Goal: Check status: Check status

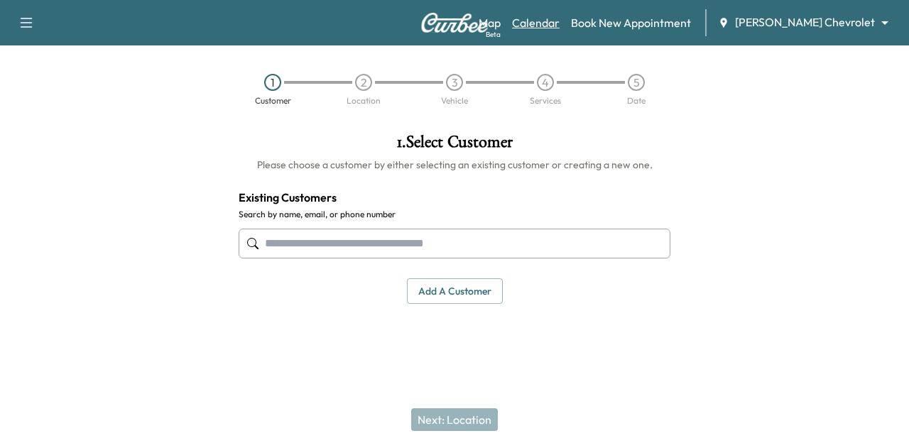
click at [559, 26] on link "Calendar" at bounding box center [536, 22] width 48 height 17
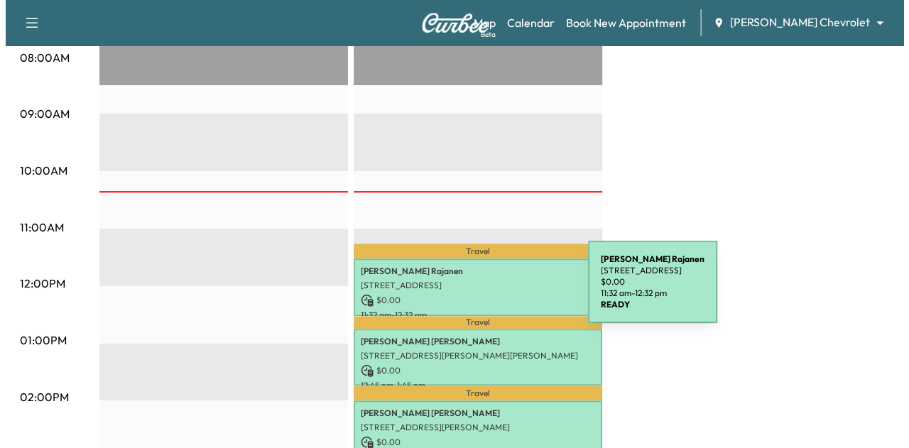
scroll to position [424, 0]
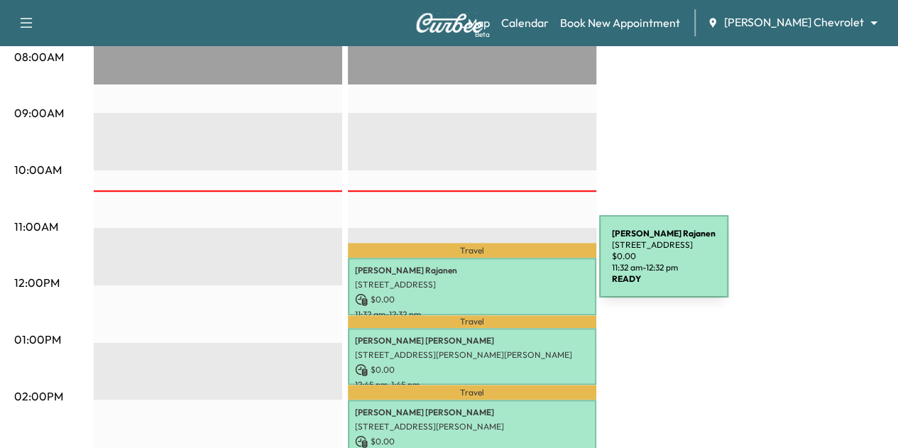
click at [493, 265] on p "[PERSON_NAME]" at bounding box center [472, 270] width 234 height 11
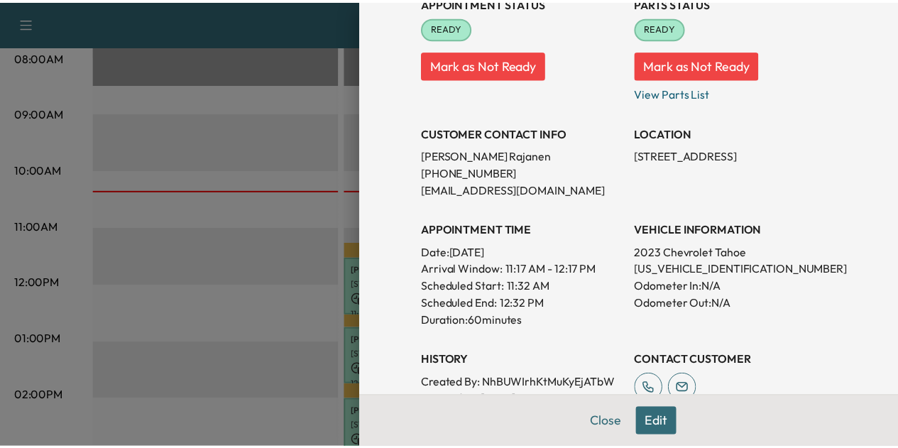
scroll to position [185, 0]
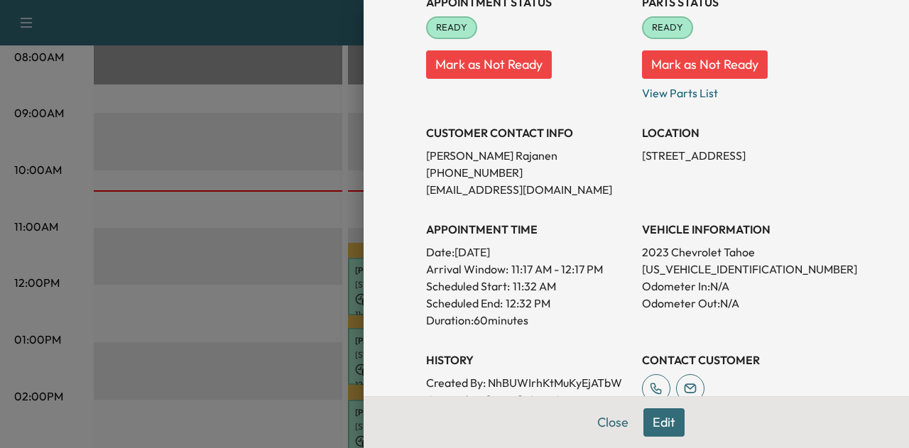
click at [677, 273] on p "[US_VEHICLE_IDENTIFICATION_NUMBER]" at bounding box center [744, 269] width 204 height 17
copy p "[US_VEHICLE_IDENTIFICATION_NUMBER]"
click at [598, 417] on button "Close" at bounding box center [613, 422] width 50 height 28
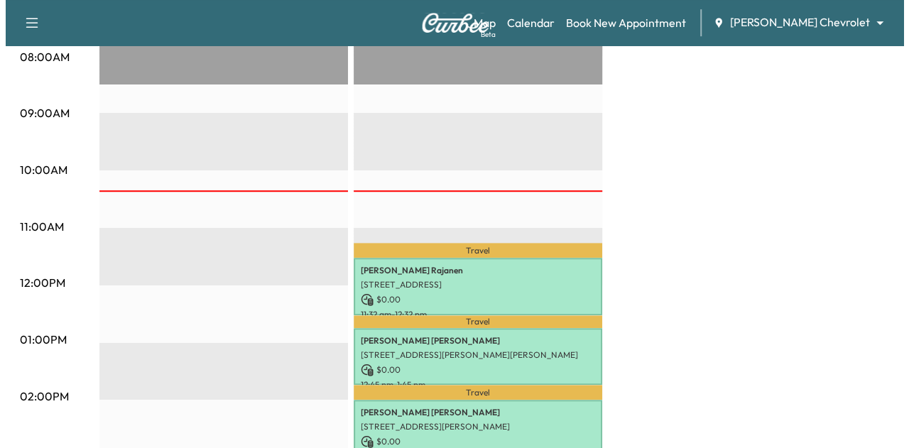
scroll to position [489, 0]
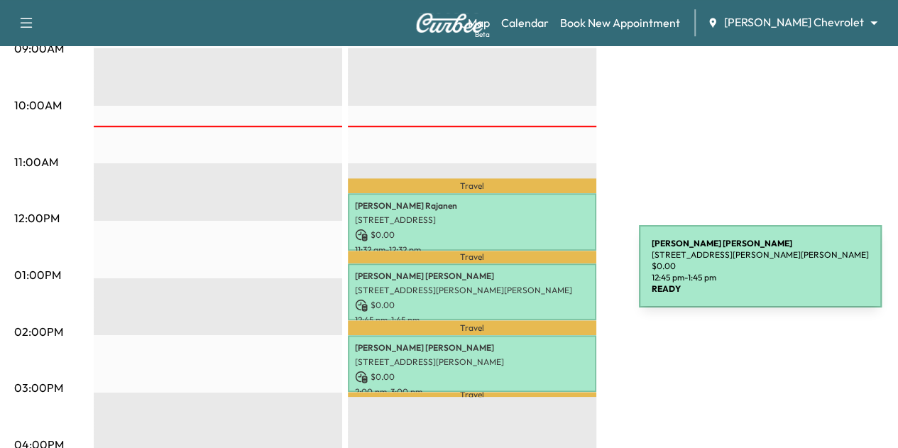
click at [532, 275] on p "[PERSON_NAME]" at bounding box center [472, 275] width 234 height 11
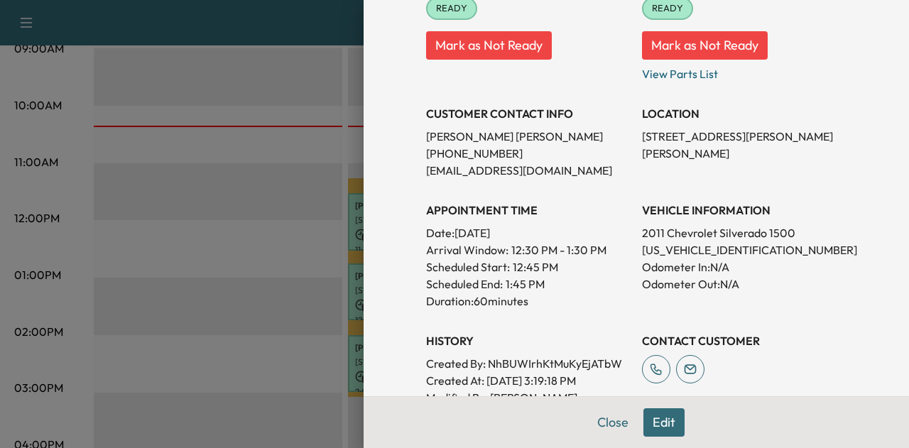
scroll to position [199, 0]
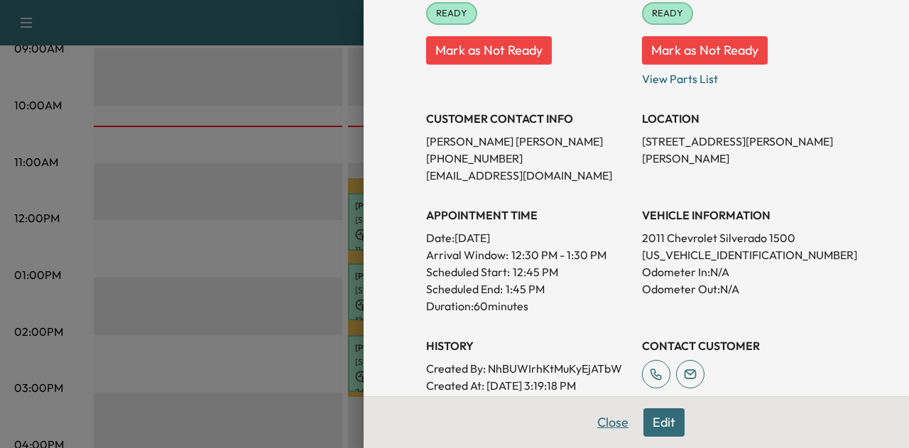
click at [598, 415] on button "Close" at bounding box center [613, 422] width 50 height 28
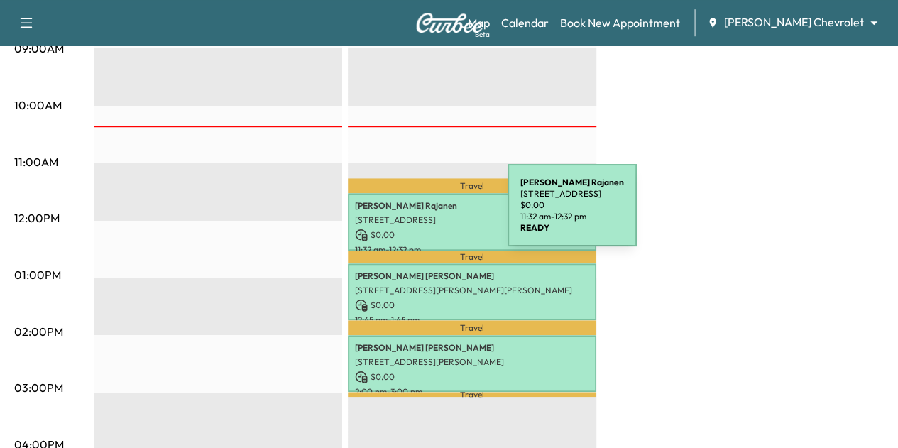
click at [401, 214] on p "[STREET_ADDRESS]" at bounding box center [472, 219] width 234 height 11
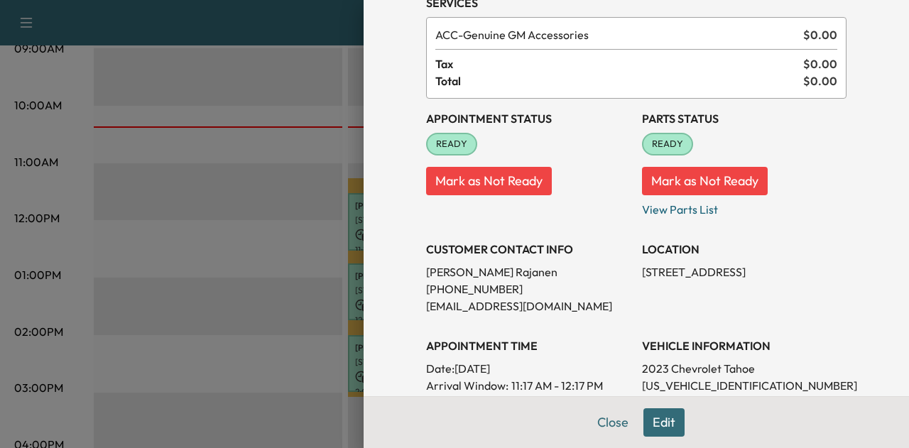
scroll to position [67, 0]
click at [600, 422] on button "Close" at bounding box center [613, 422] width 50 height 28
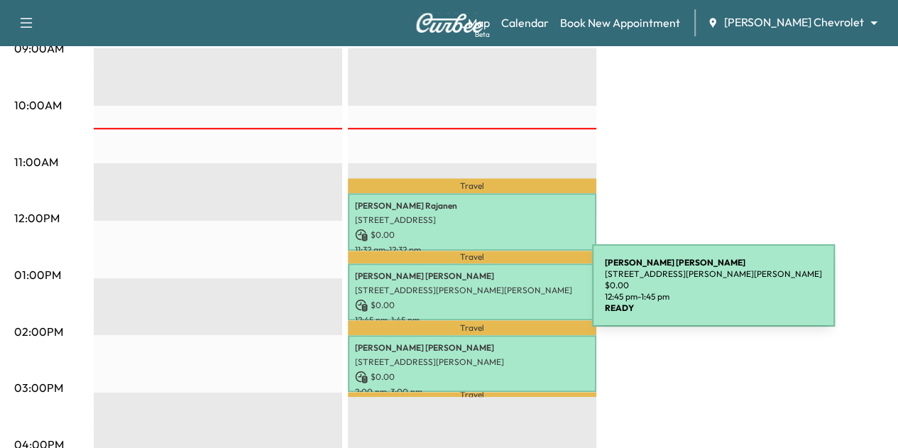
click at [486, 299] on p "$ 0.00" at bounding box center [472, 305] width 234 height 13
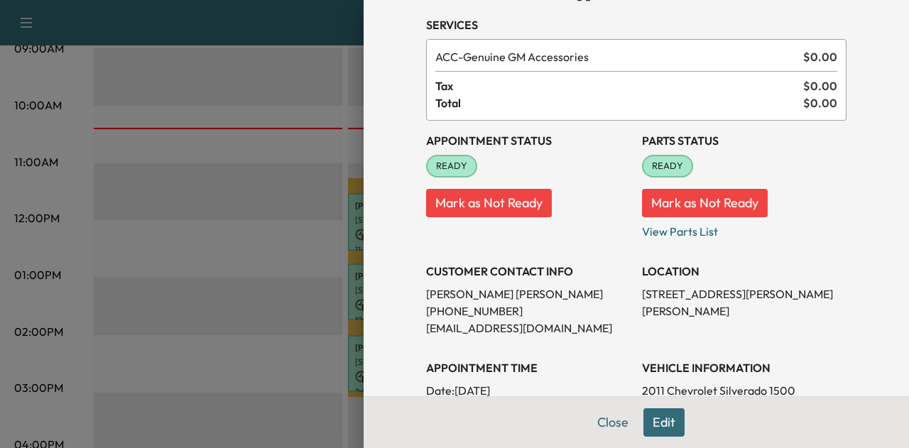
scroll to position [47, 0]
click at [603, 428] on button "Close" at bounding box center [613, 422] width 50 height 28
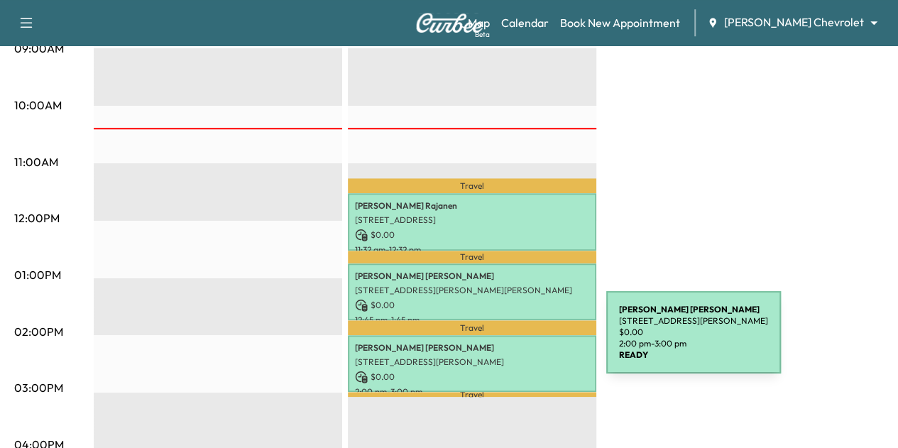
click at [500, 342] on p "[PERSON_NAME]" at bounding box center [472, 347] width 234 height 11
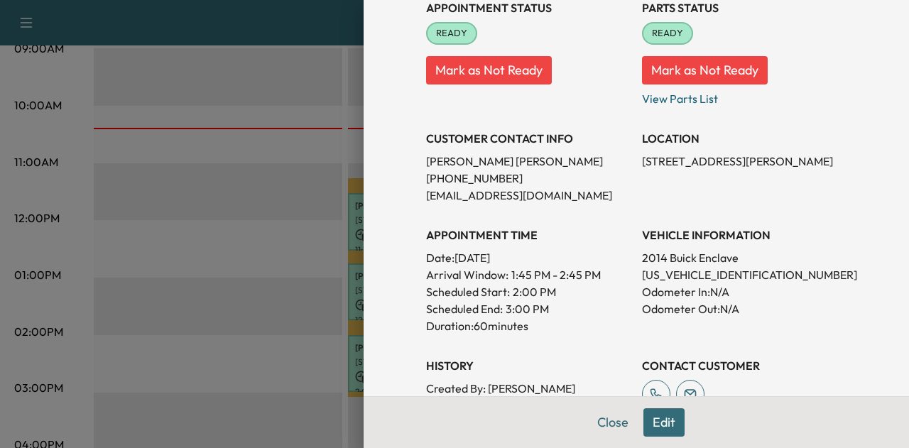
scroll to position [178, 0]
click at [593, 421] on button "Close" at bounding box center [613, 422] width 50 height 28
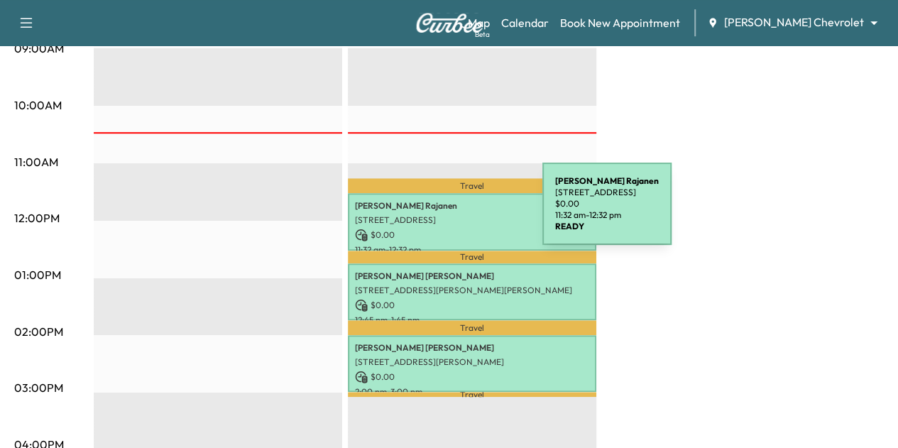
click at [438, 214] on p "[STREET_ADDRESS]" at bounding box center [472, 219] width 234 height 11
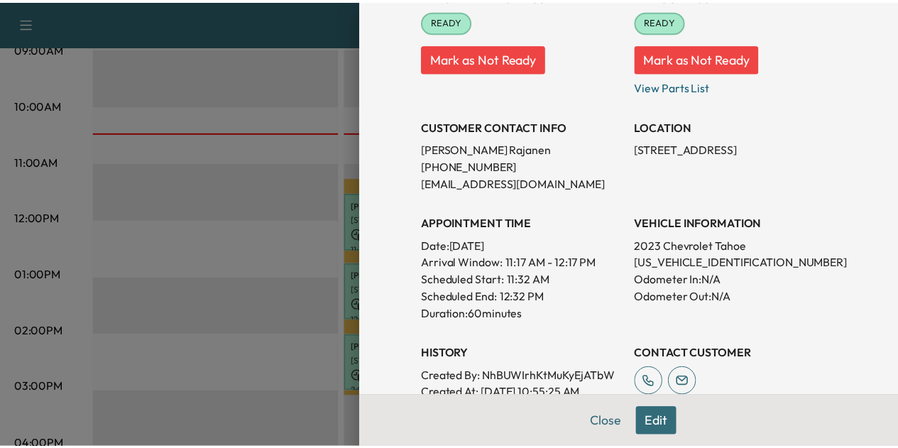
scroll to position [192, 0]
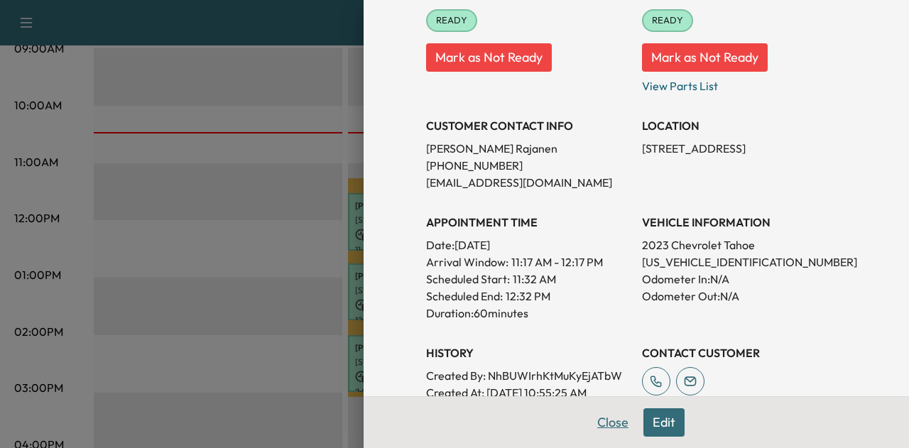
click at [602, 424] on button "Close" at bounding box center [613, 422] width 50 height 28
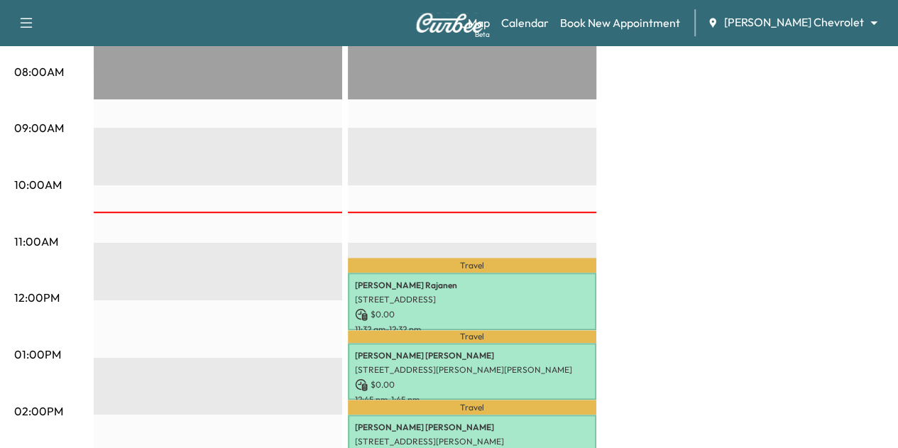
scroll to position [409, 0]
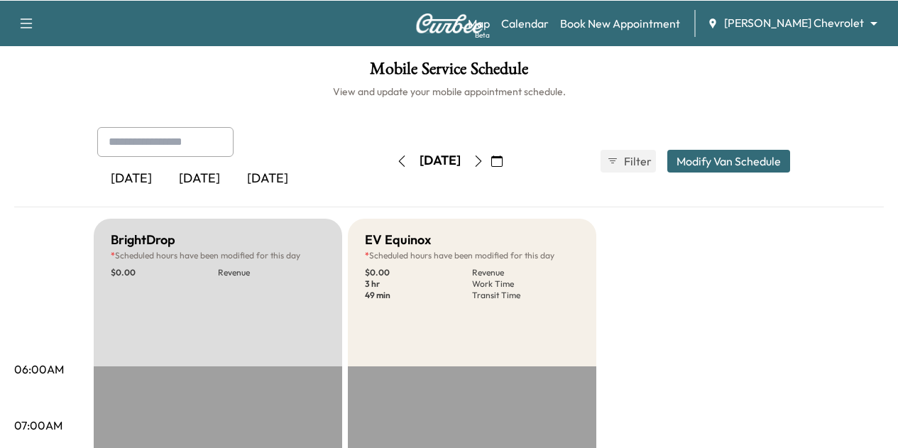
scroll to position [7, 0]
